Goal: Task Accomplishment & Management: Use online tool/utility

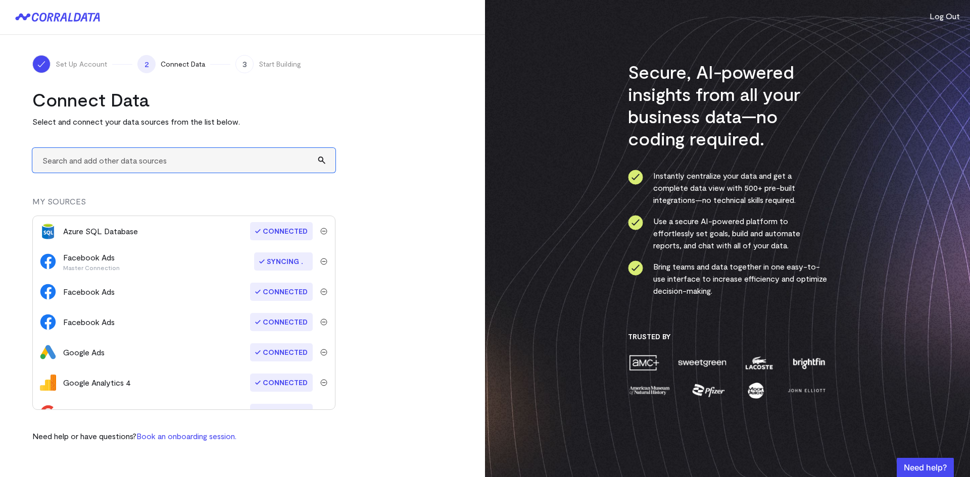
click at [163, 161] on input "text" at bounding box center [183, 160] width 303 height 25
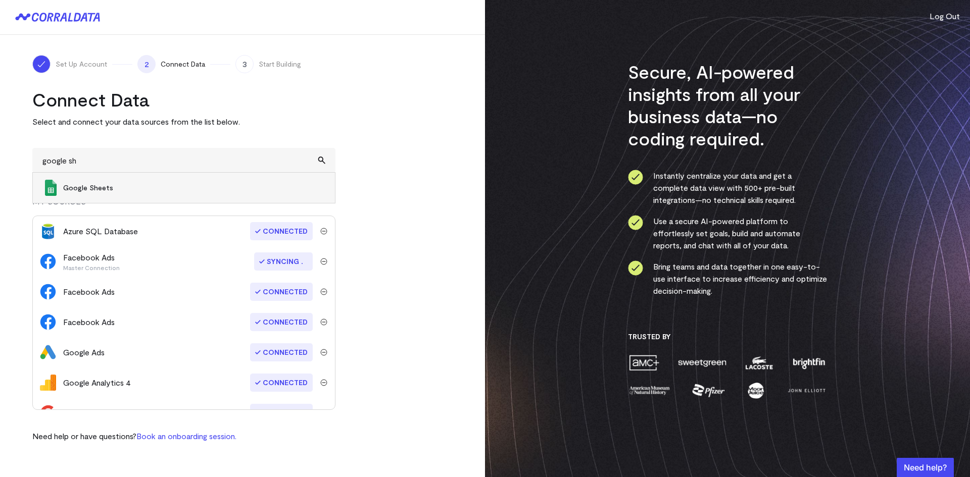
click at [103, 188] on span "Google Sheets" at bounding box center [194, 188] width 262 height 10
type input "Google Sheets"
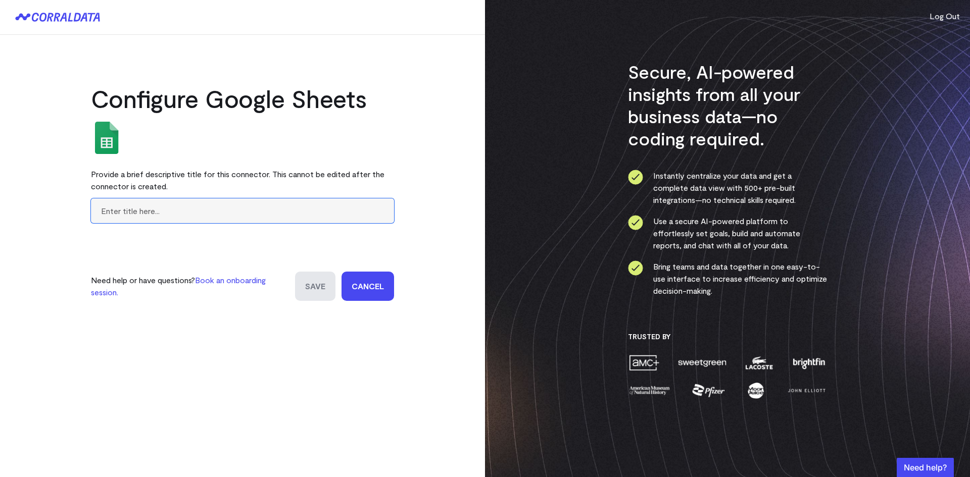
click at [161, 212] on input "text" at bounding box center [242, 211] width 303 height 25
type input "Allergan US [MEDICAL_DATA] v2"
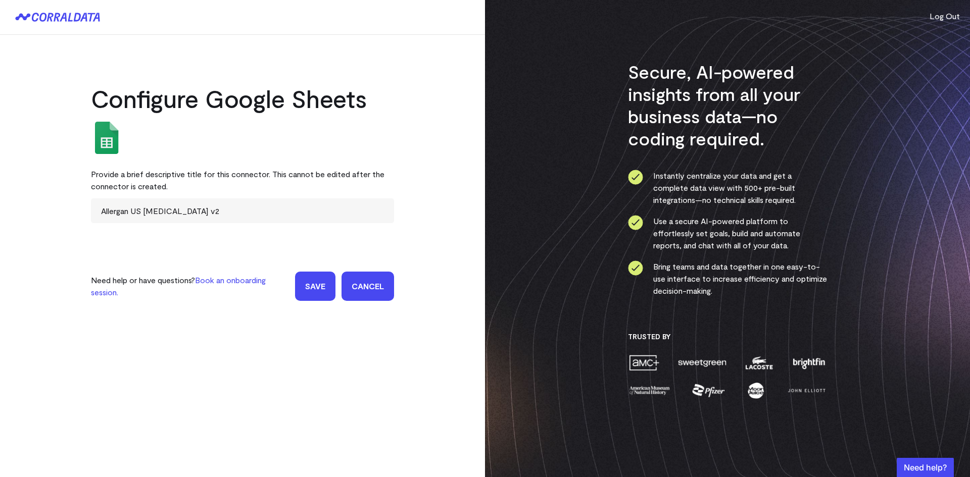
click at [322, 289] on input "Save" at bounding box center [315, 286] width 40 height 29
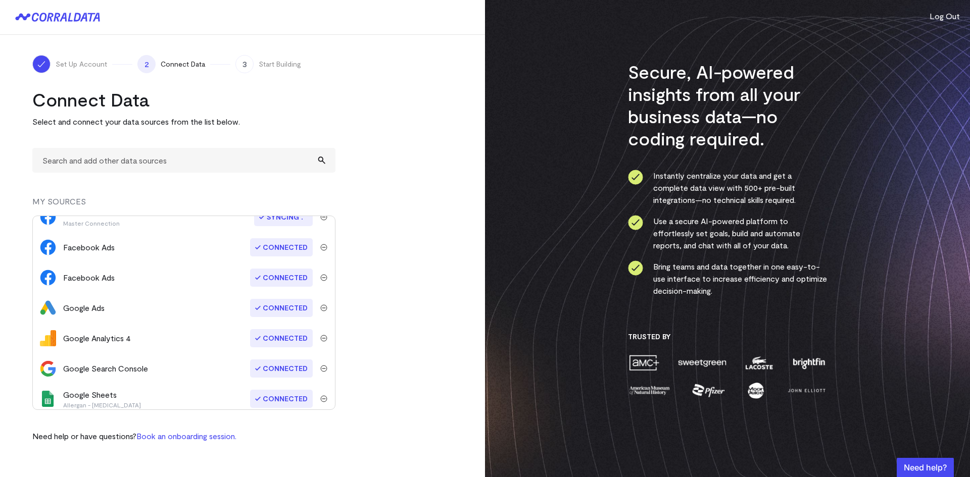
scroll to position [303, 0]
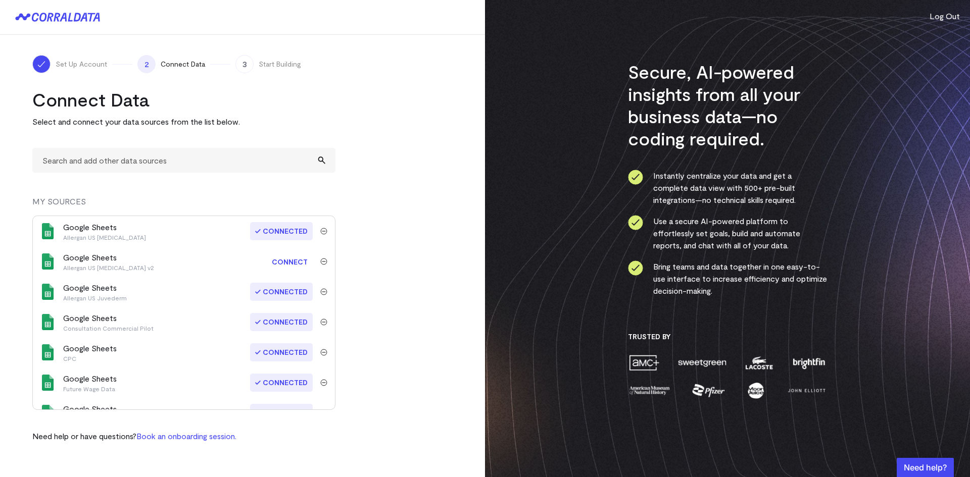
click at [285, 261] on link "Connect" at bounding box center [290, 262] width 46 height 19
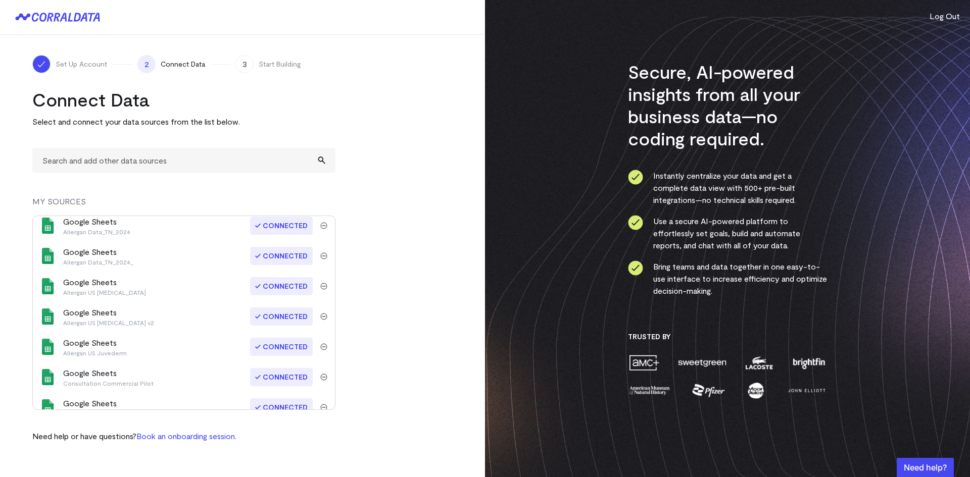
scroll to position [231, 0]
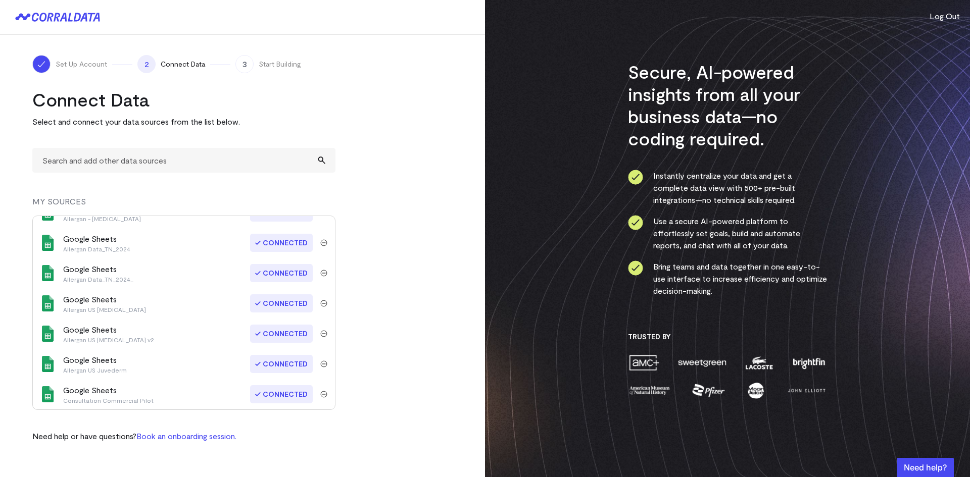
click at [278, 334] on span "Connected" at bounding box center [281, 334] width 63 height 18
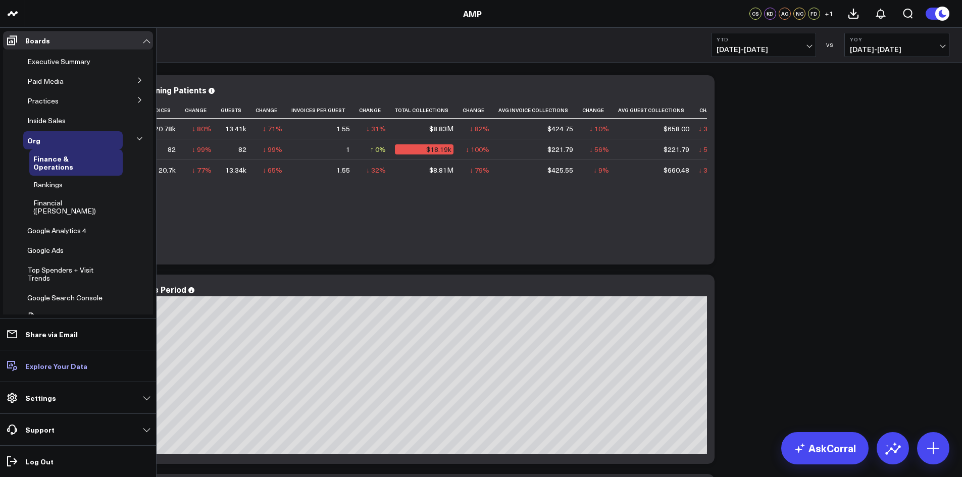
click at [45, 365] on p "Explore Your Data" at bounding box center [56, 366] width 62 height 8
click at [51, 372] on link "Explore Your Data" at bounding box center [78, 366] width 150 height 18
click at [13, 368] on icon at bounding box center [12, 366] width 12 height 12
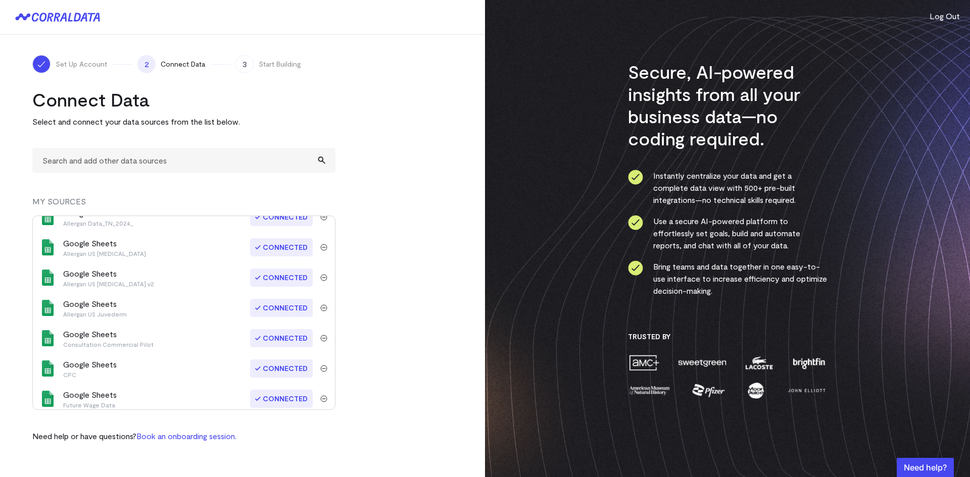
scroll to position [281, 0]
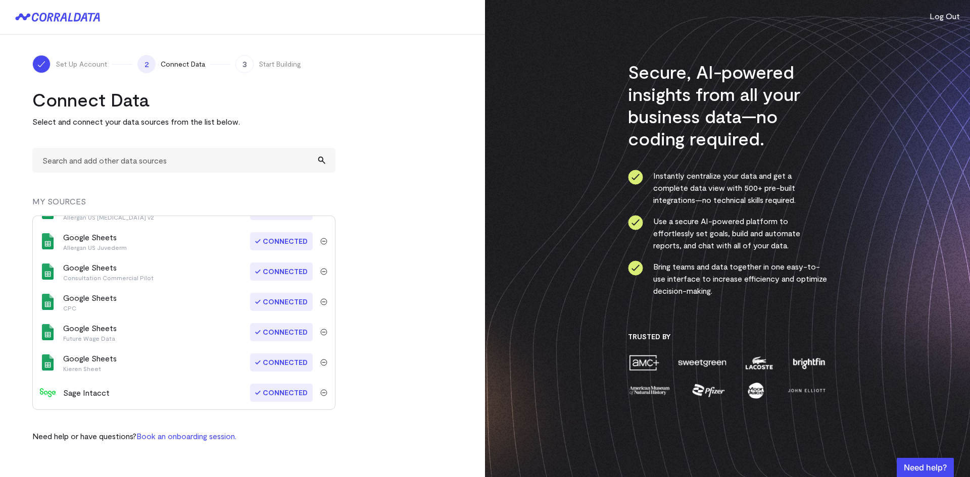
scroll to position [303, 0]
